Goal: Task Accomplishment & Management: Use online tool/utility

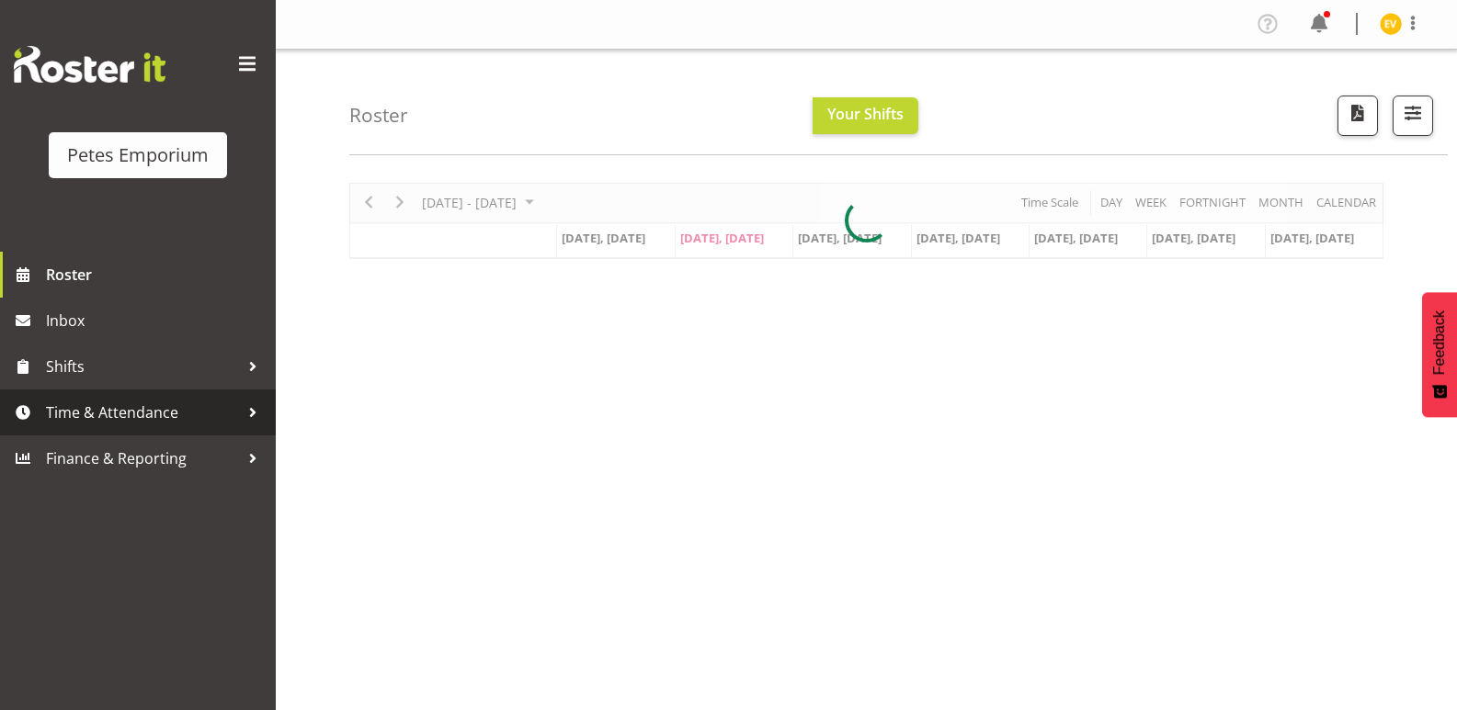
click at [242, 414] on div at bounding box center [253, 413] width 28 height 28
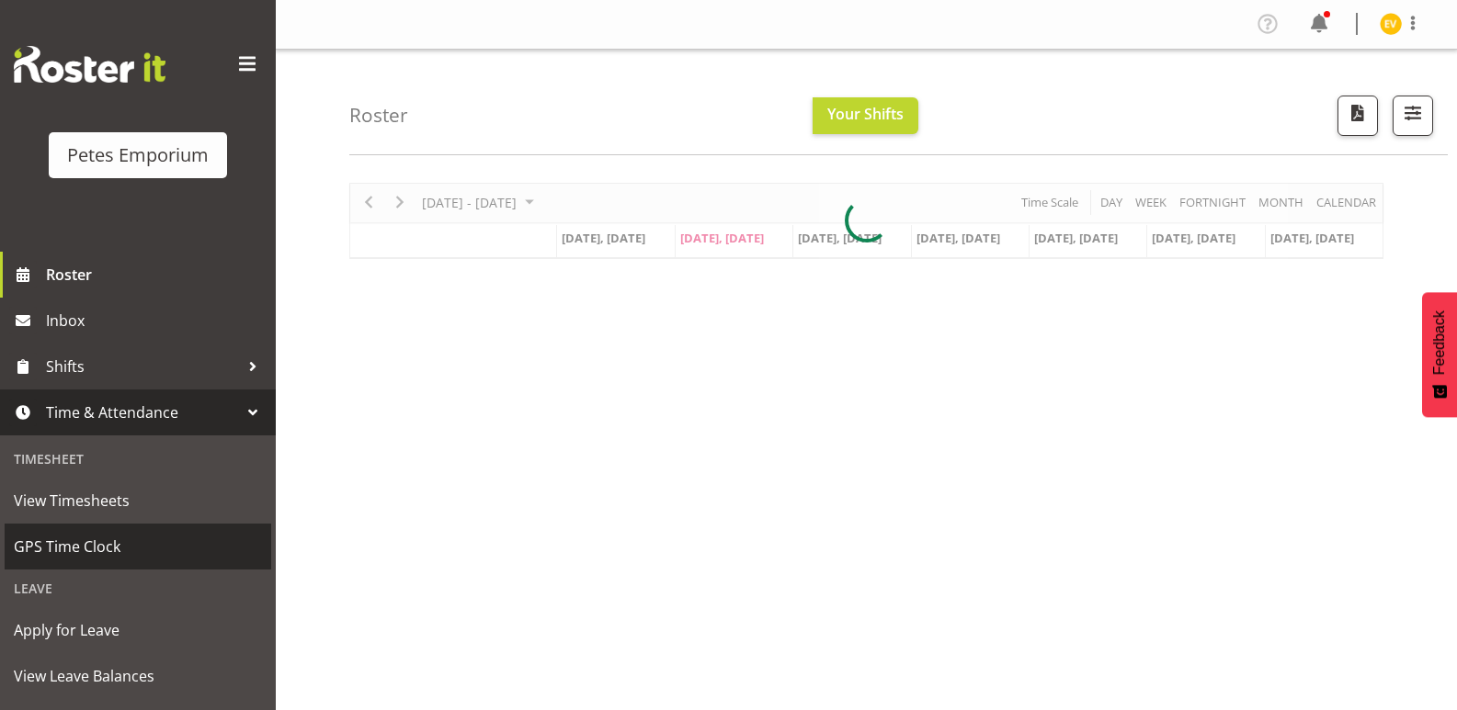
click at [172, 545] on span "GPS Time Clock" at bounding box center [138, 547] width 248 height 28
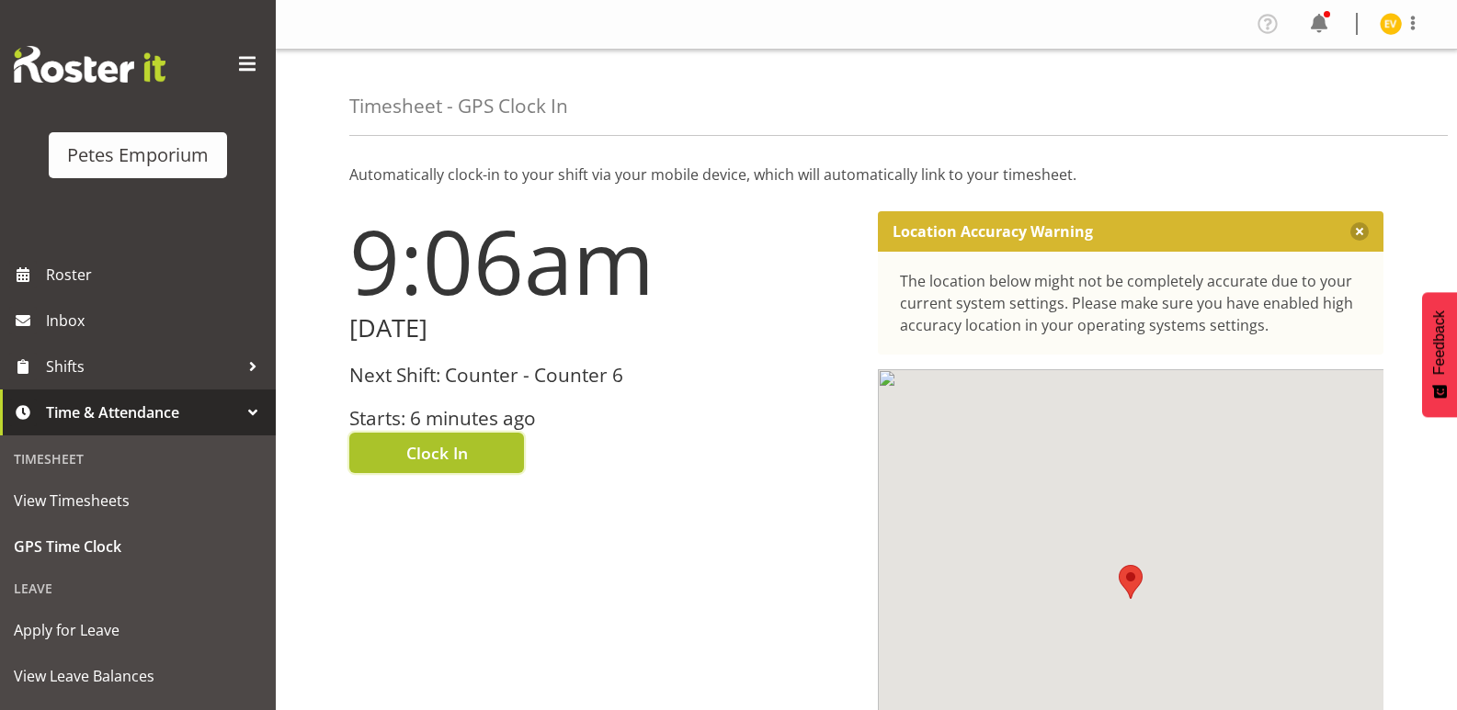
click at [386, 458] on button "Clock In" at bounding box center [436, 453] width 175 height 40
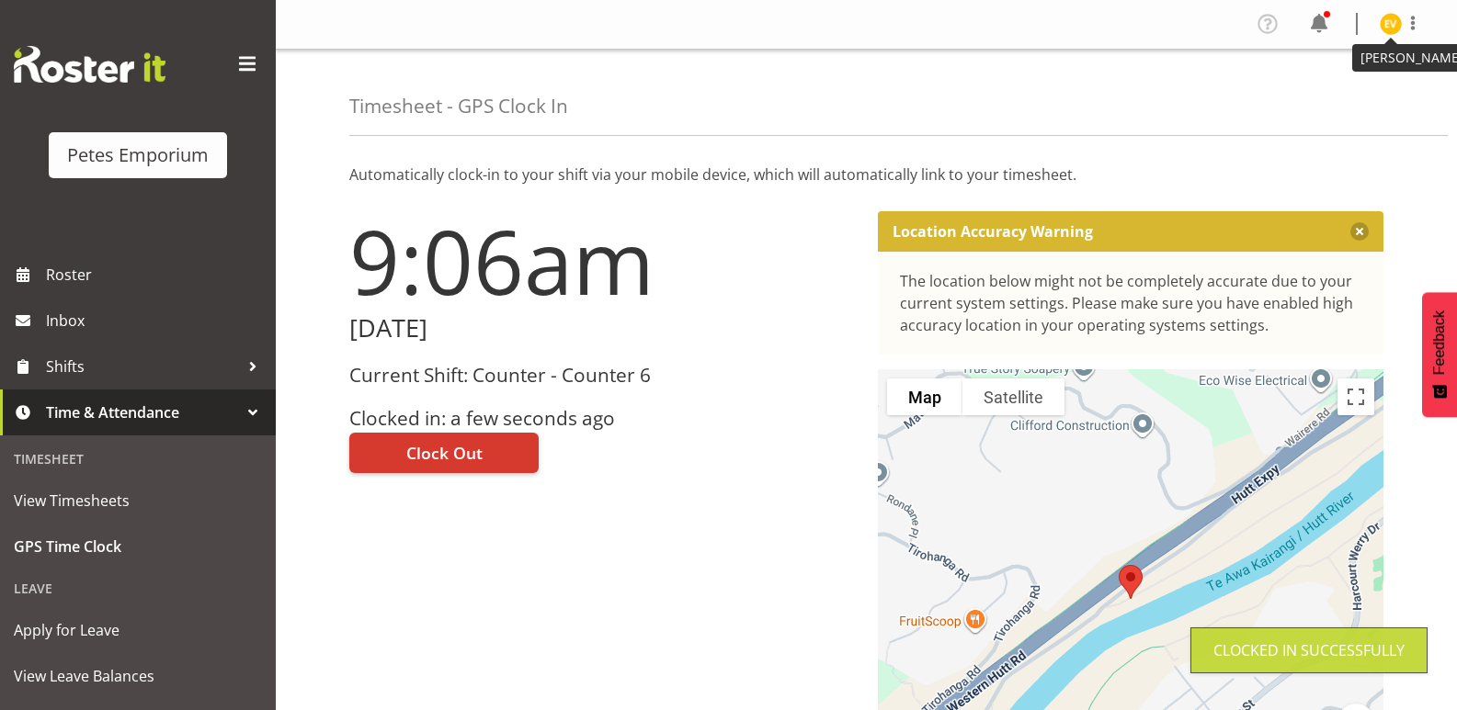
click at [1387, 25] on img at bounding box center [1391, 24] width 22 height 22
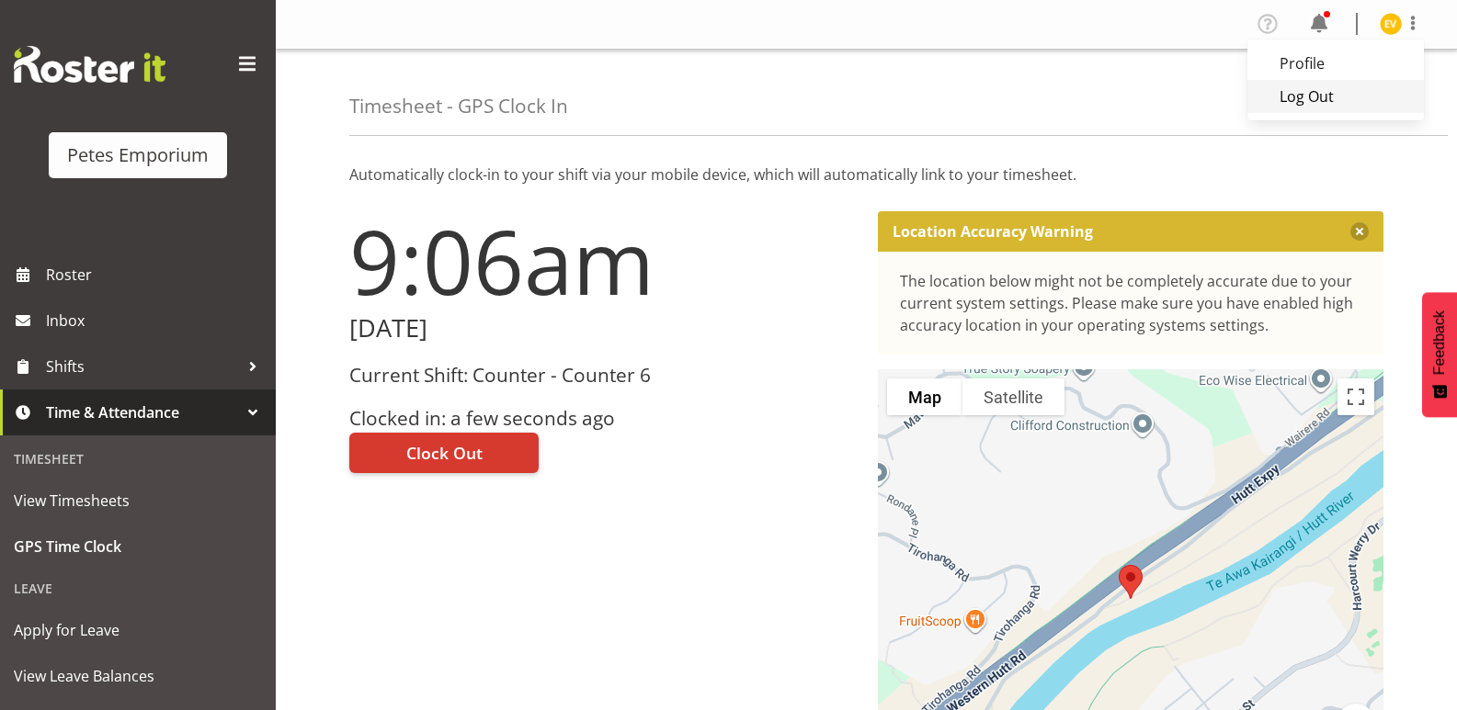
click at [1327, 102] on link "Log Out" at bounding box center [1335, 96] width 176 height 33
